Goal: Navigation & Orientation: Find specific page/section

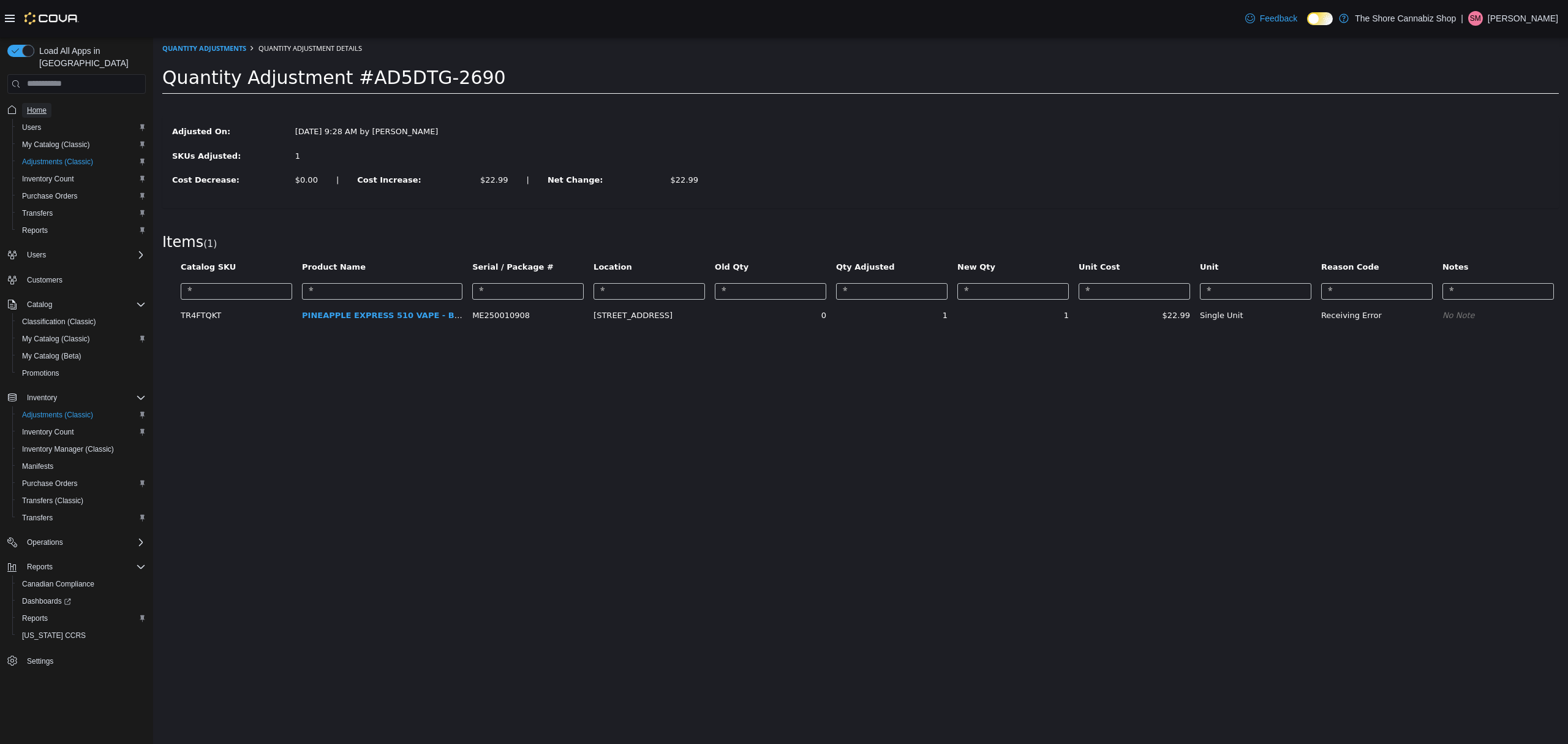
click at [33, 103] on span "Home" at bounding box center [36, 110] width 20 height 15
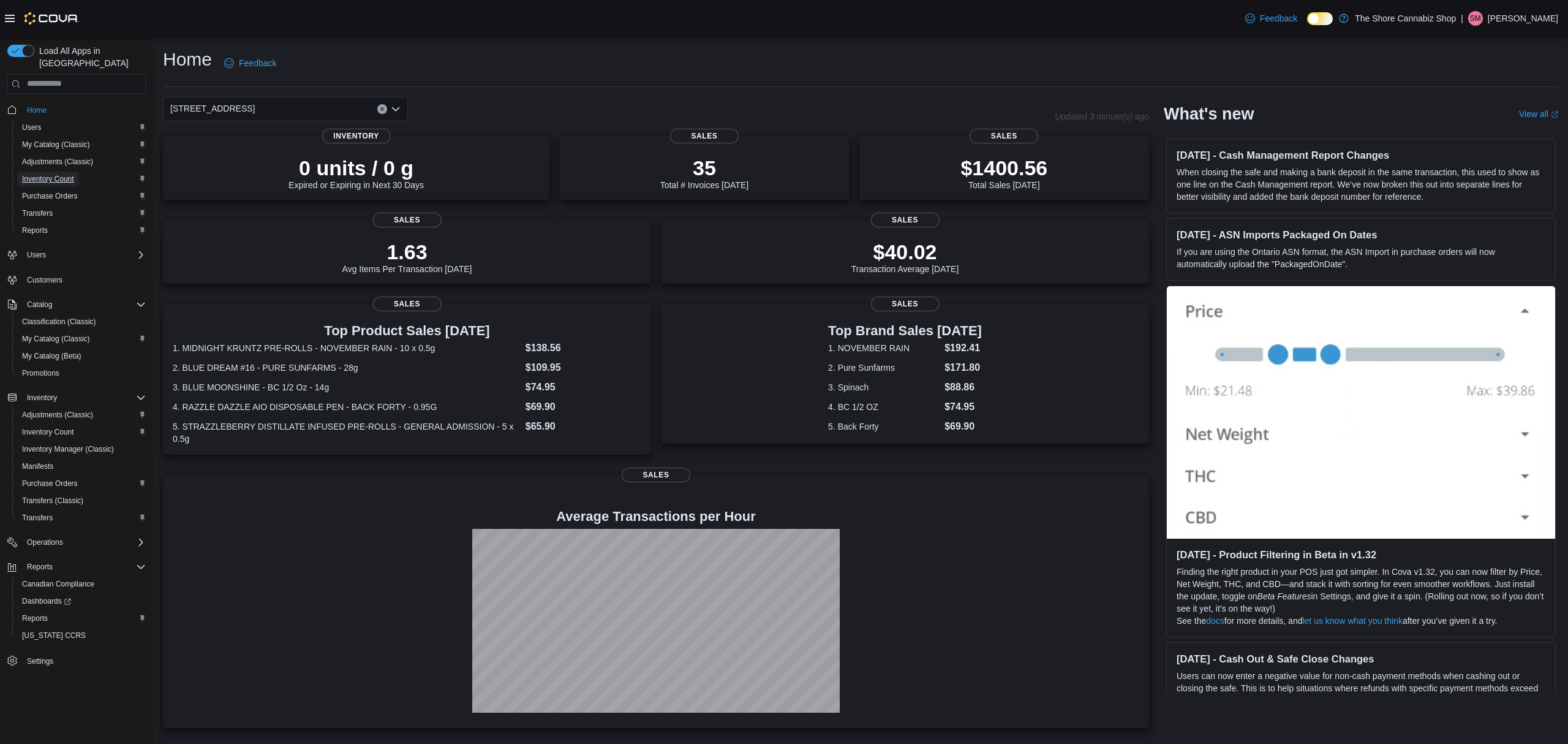
click at [51, 174] on span "Inventory Count" at bounding box center [48, 179] width 52 height 10
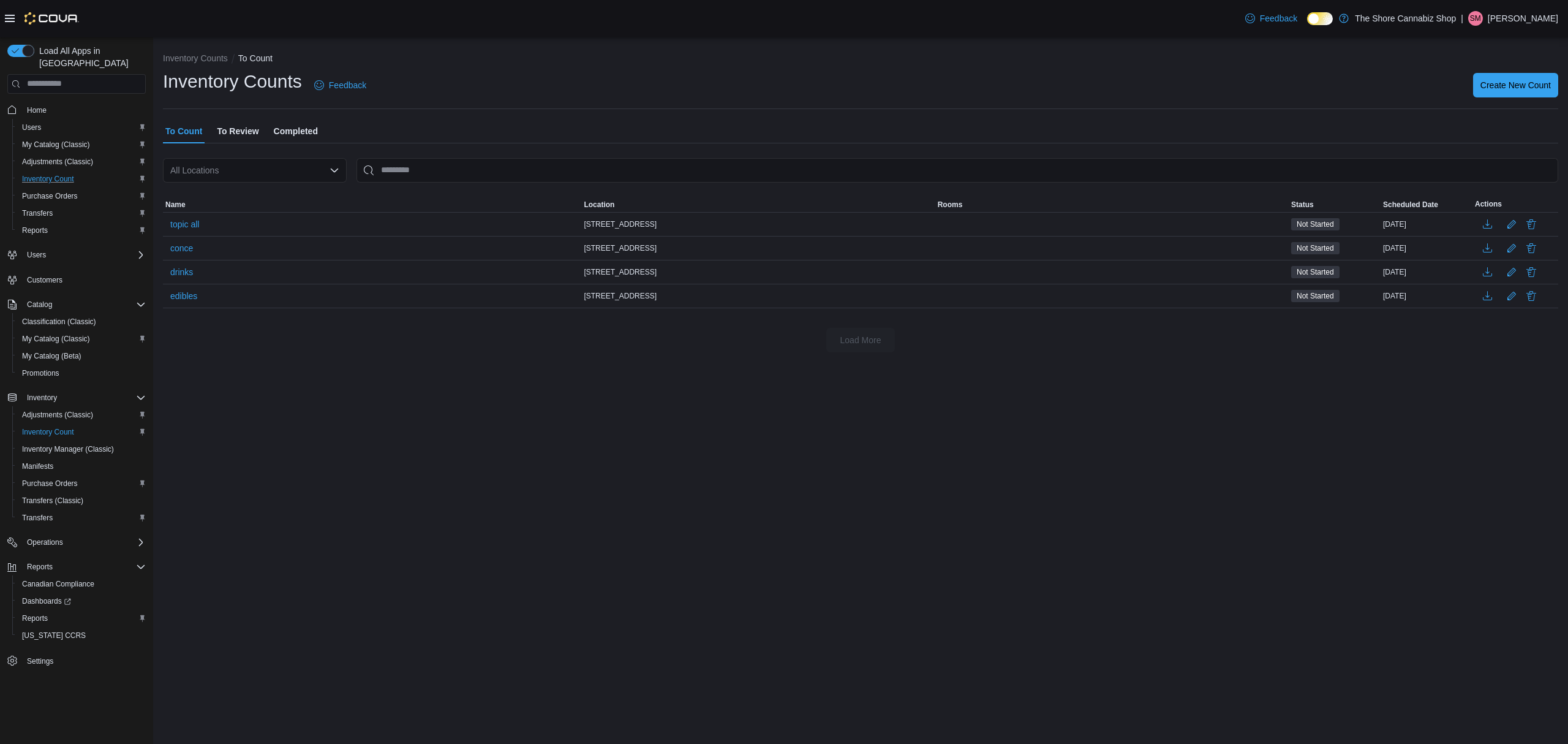
click at [1526, 15] on p "[PERSON_NAME]" at bounding box center [1523, 18] width 71 height 15
click at [1474, 116] on button "Sign Out" at bounding box center [1497, 124] width 112 height 20
